Goal: Information Seeking & Learning: Understand process/instructions

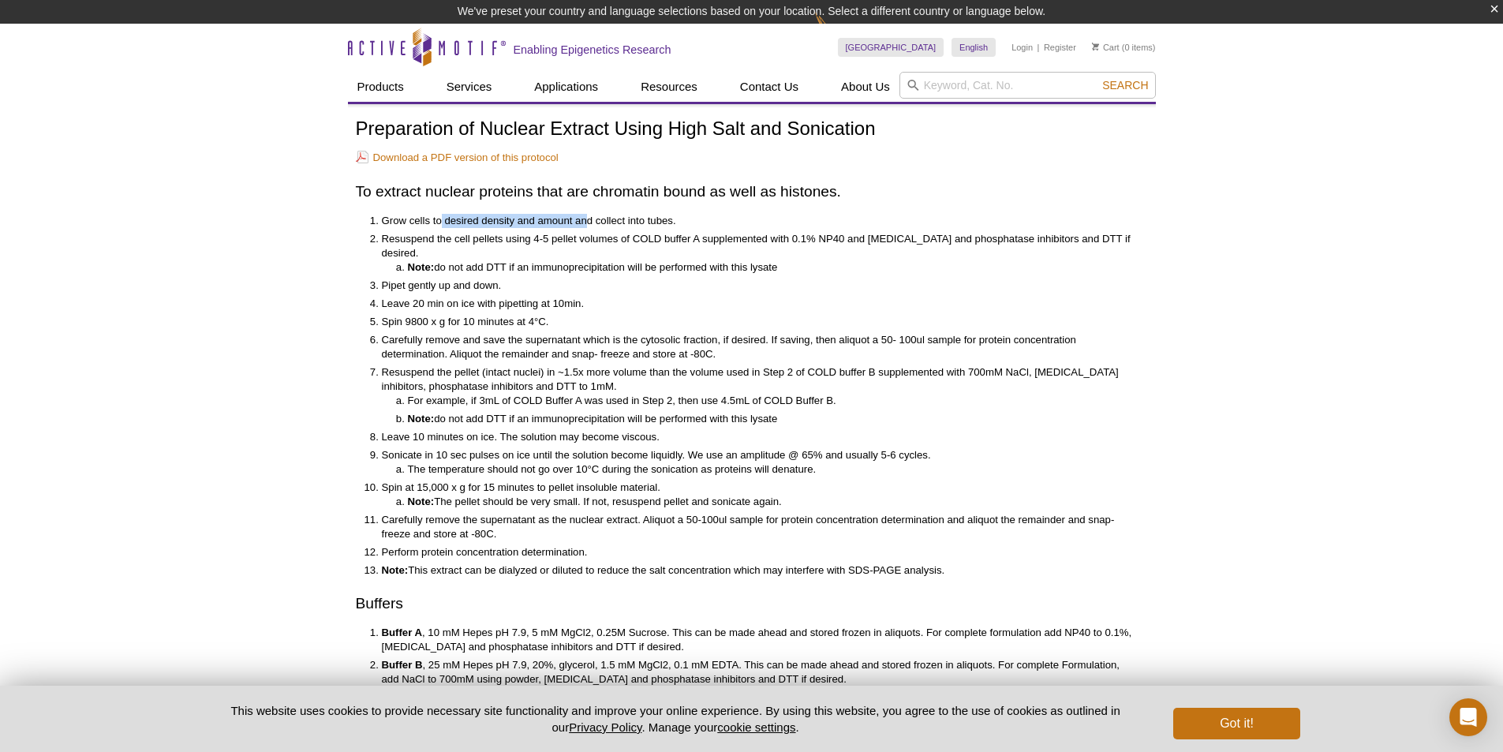
drag, startPoint x: 440, startPoint y: 222, endPoint x: 589, endPoint y: 222, distance: 148.3
click at [589, 222] on li "Grow cells to desired density and amount and collect into tubes." at bounding box center [757, 221] width 750 height 14
click at [571, 260] on li "Note: do not add DTT if an immunoprecipitation will be performed with this lysa…" at bounding box center [770, 267] width 724 height 14
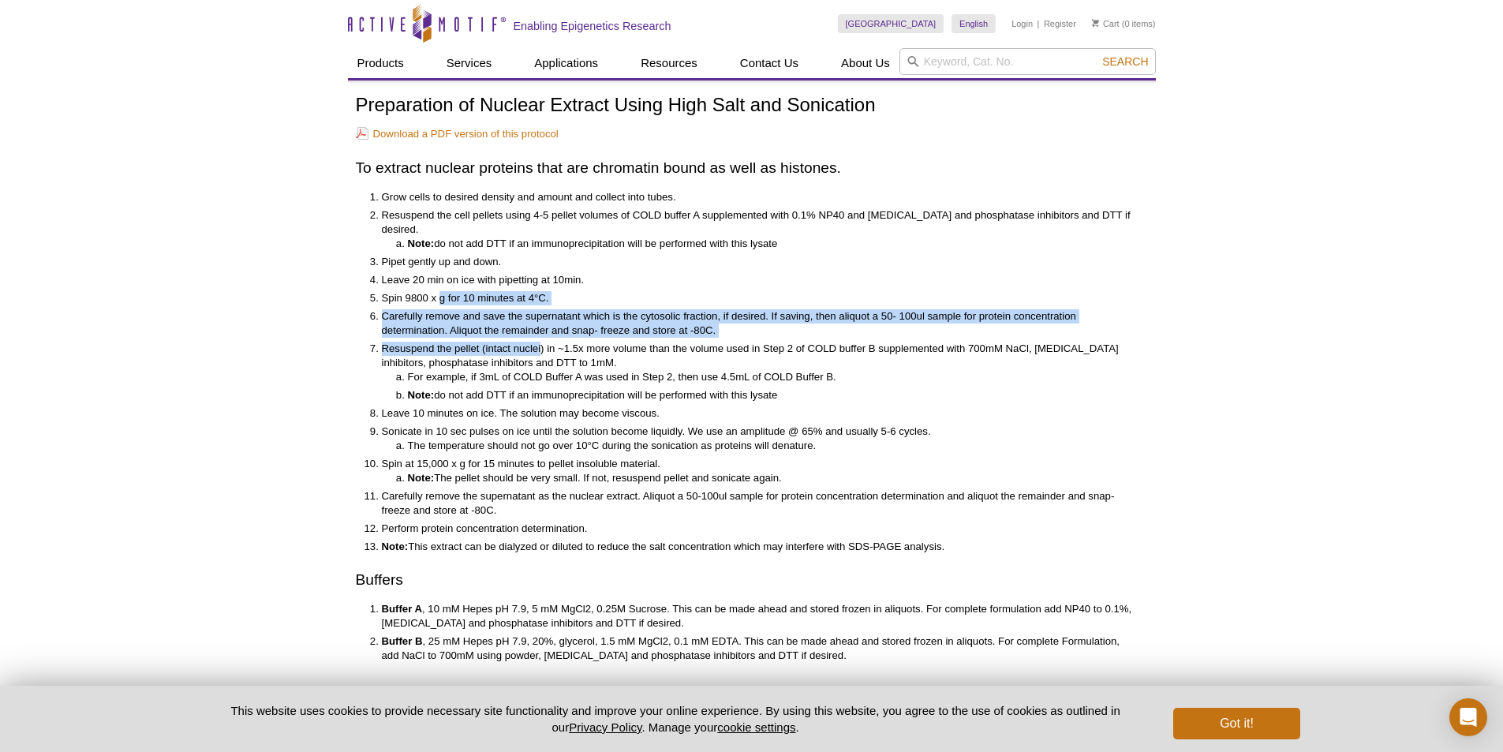
drag, startPoint x: 442, startPoint y: 286, endPoint x: 540, endPoint y: 334, distance: 109.7
click at [540, 334] on ol "Grow cells to desired density and amount and collect into tubes. Resuspend the …" at bounding box center [744, 372] width 776 height 364
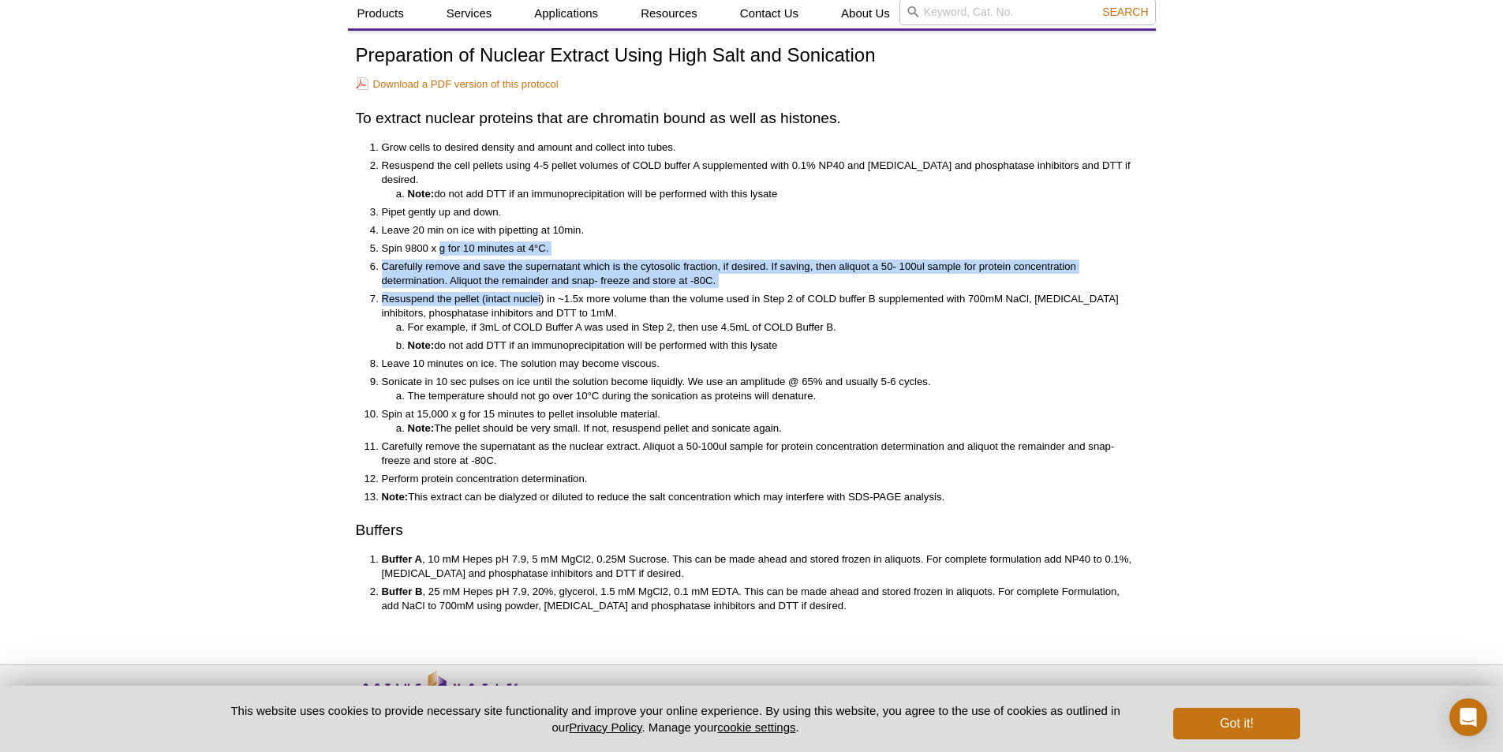
scroll to position [86, 0]
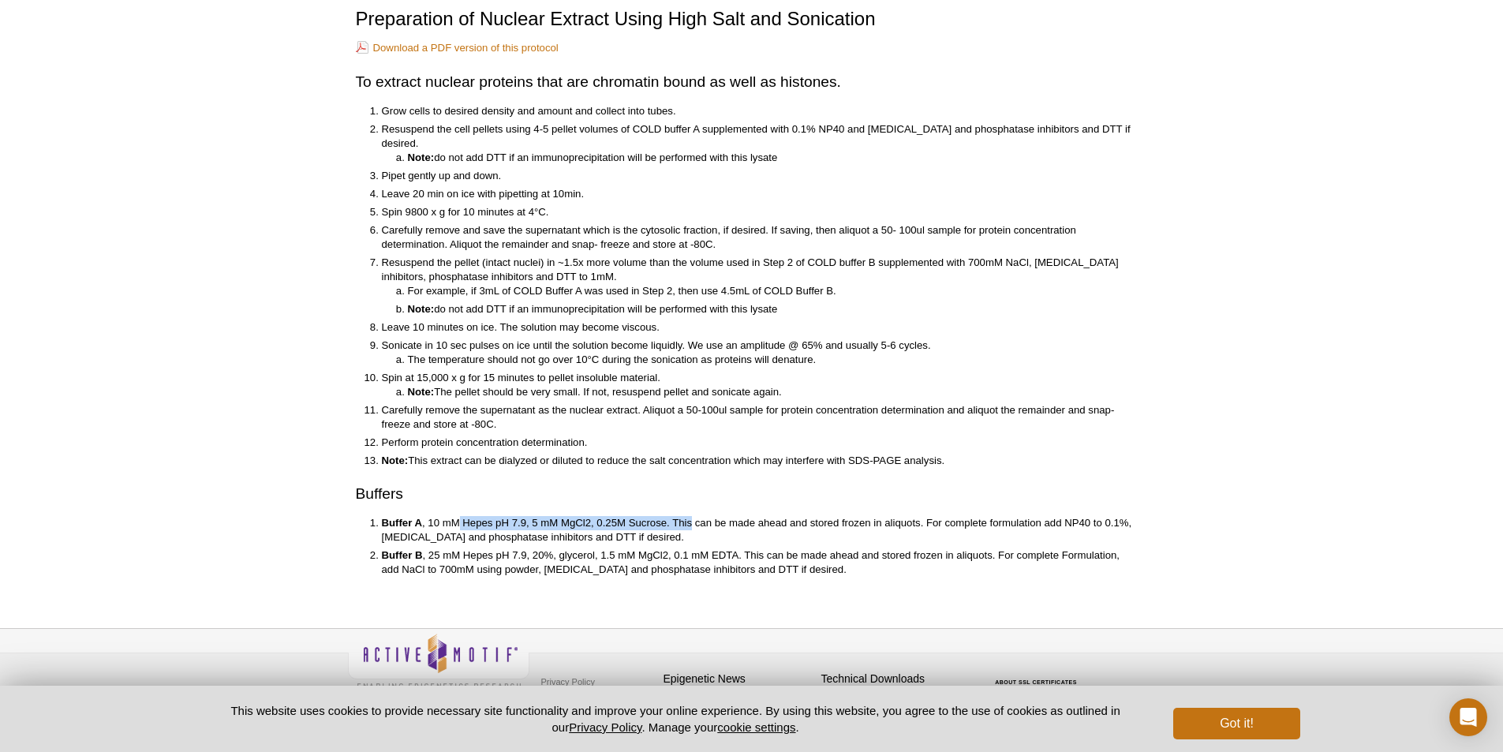
drag, startPoint x: 460, startPoint y: 508, endPoint x: 691, endPoint y: 506, distance: 231.2
click at [691, 516] on li "Buffer A , 10 mM Hepes pH 7.9, 5 mM MgCl2, 0.25M Sucrose. This can be made ahea…" at bounding box center [757, 530] width 750 height 28
click at [746, 516] on li "Buffer A , 10 mM Hepes pH 7.9, 5 mM MgCl2, 0.25M Sucrose. This can be made ahea…" at bounding box center [757, 530] width 750 height 28
drag, startPoint x: 419, startPoint y: 544, endPoint x: 700, endPoint y: 540, distance: 280.9
click at [700, 548] on li "Buffer B , 25 mM Hepes pH 7.9, 20%, glycerol, 1.5 mM MgCl2, 0.1 mM EDTA. This c…" at bounding box center [757, 562] width 750 height 28
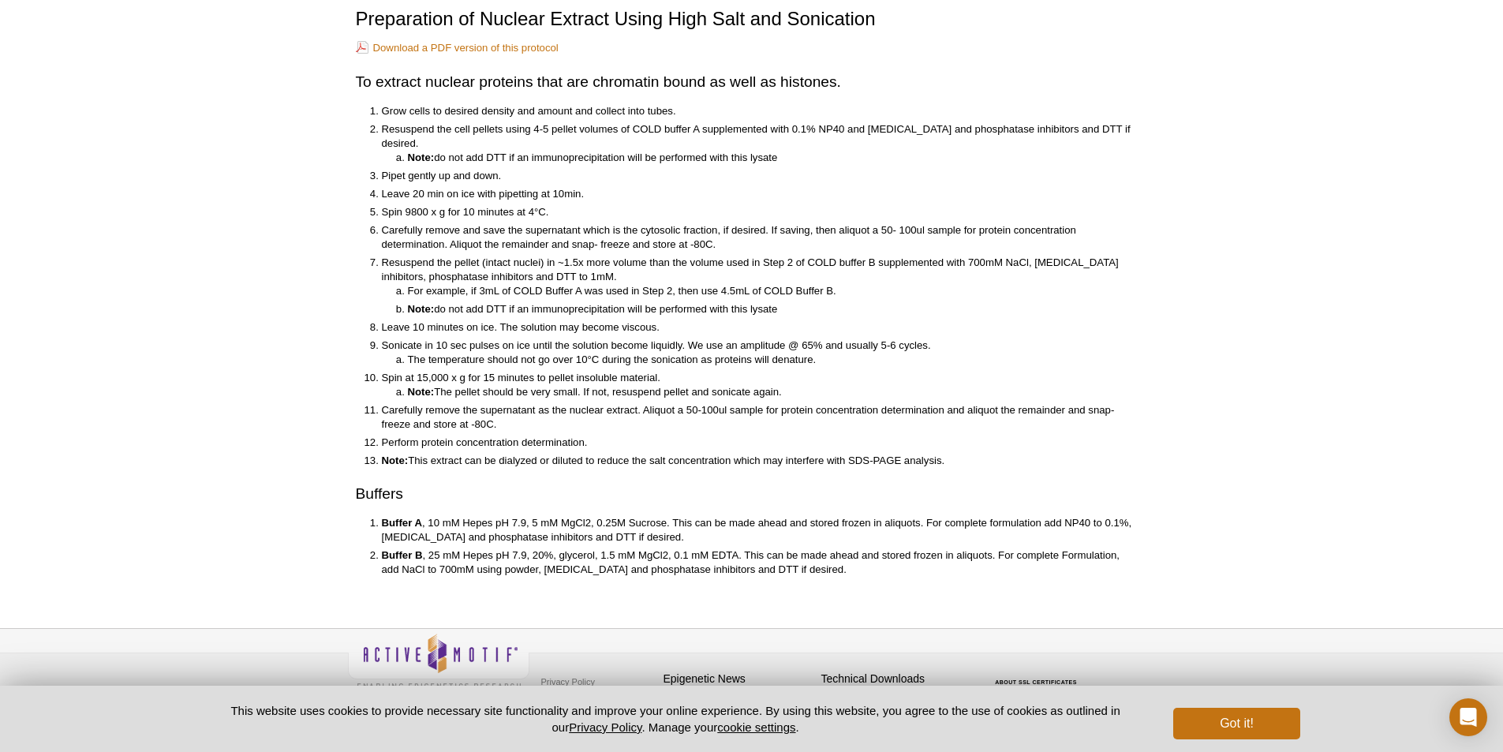
click at [728, 548] on li "Buffer B , 25 mM Hepes pH 7.9, 20%, glycerol, 1.5 mM MgCl2, 0.1 mM EDTA. This c…" at bounding box center [757, 562] width 750 height 28
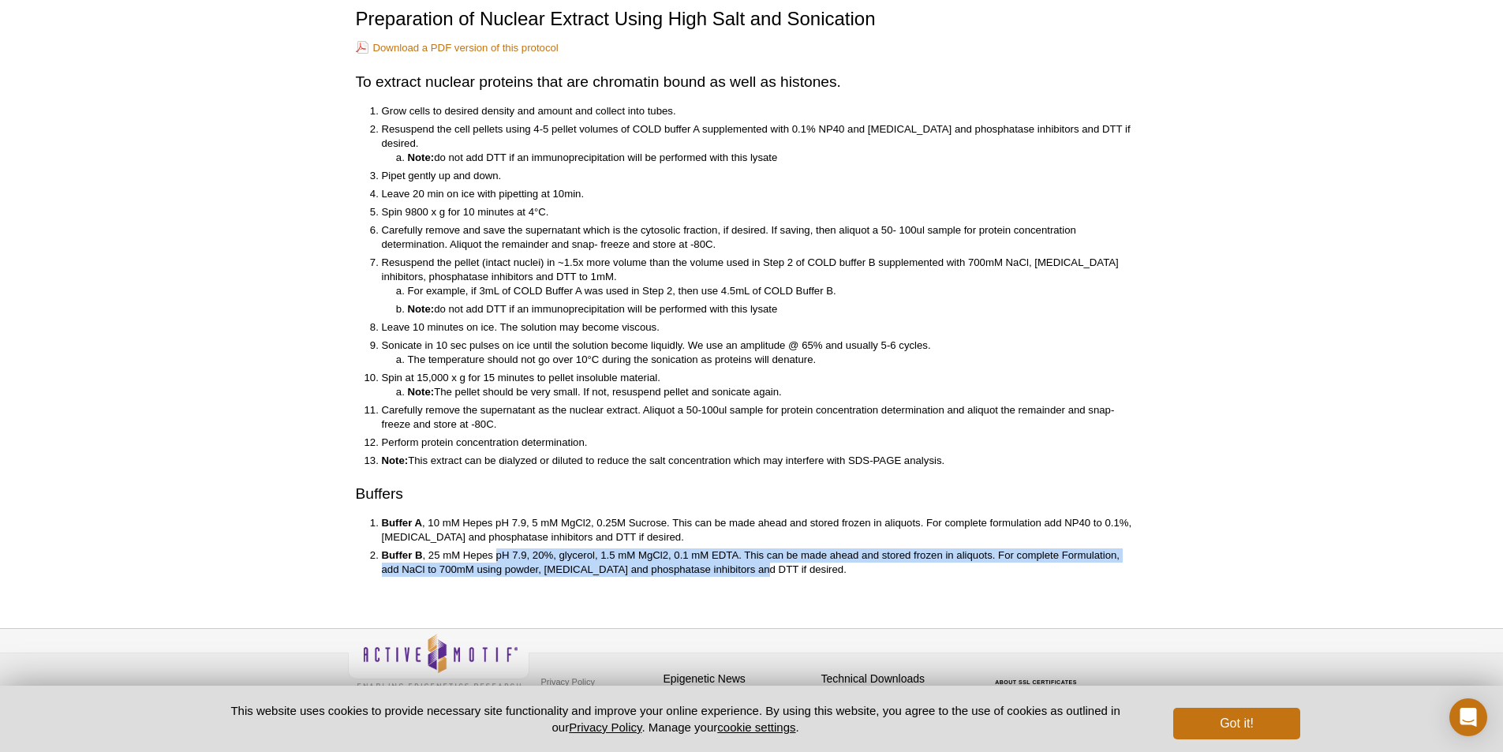
drag, startPoint x: 498, startPoint y: 546, endPoint x: 758, endPoint y: 551, distance: 260.4
click at [758, 551] on li "Buffer B , 25 mM Hepes pH 7.9, 20%, glycerol, 1.5 mM MgCl2, 0.1 mM EDTA. This c…" at bounding box center [757, 562] width 750 height 28
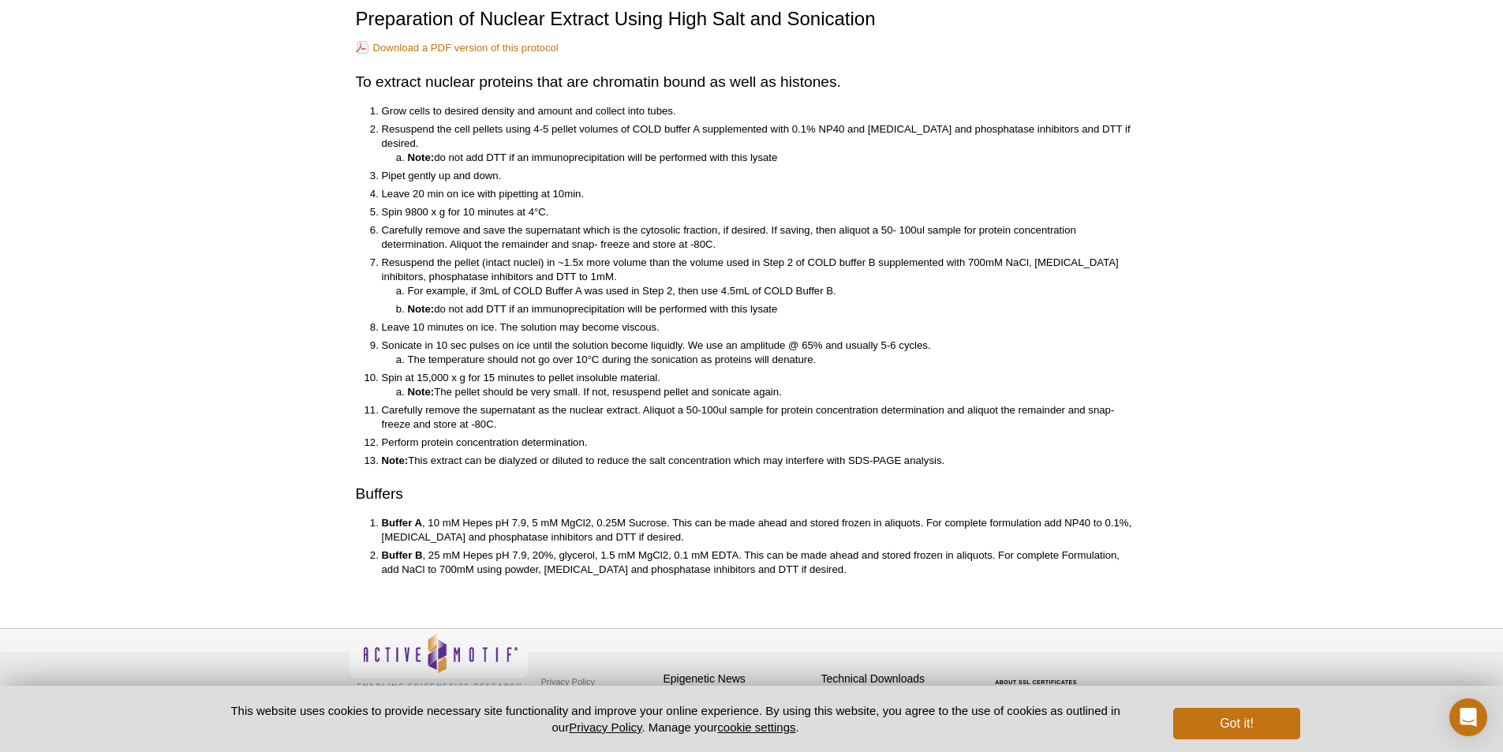
click at [795, 552] on li "Buffer B , 25 mM Hepes pH 7.9, 20%, glycerol, 1.5 mM MgCl2, 0.1 mM EDTA. This c…" at bounding box center [757, 562] width 750 height 28
drag, startPoint x: 427, startPoint y: 539, endPoint x: 940, endPoint y: 540, distance: 513.6
click at [910, 548] on li "Buffer B , 25 mM Hepes pH 7.9, 20%, glycerol, 1.5 mM MgCl2, 0.1 mM EDTA. This c…" at bounding box center [757, 562] width 750 height 28
click at [941, 548] on li "Buffer B , 25 mM Hepes pH 7.9, 20%, glycerol, 1.5 mM MgCl2, 0.1 mM EDTA. This c…" at bounding box center [757, 562] width 750 height 28
